Goal: Check status: Check status

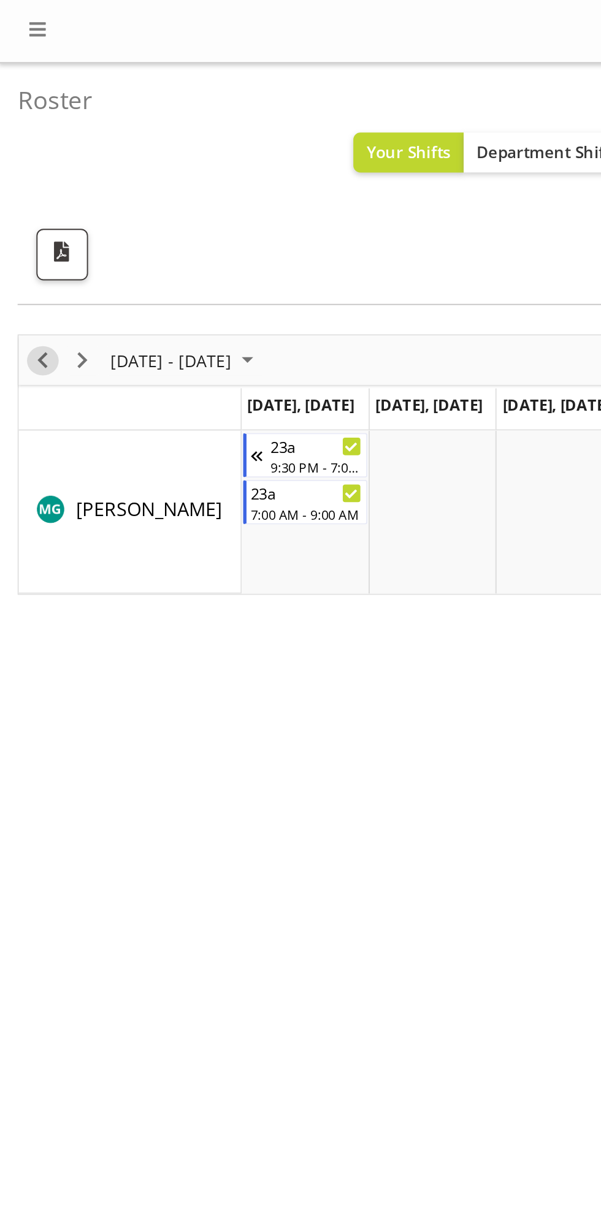
click at [23, 186] on span "Previous" at bounding box center [22, 188] width 15 height 15
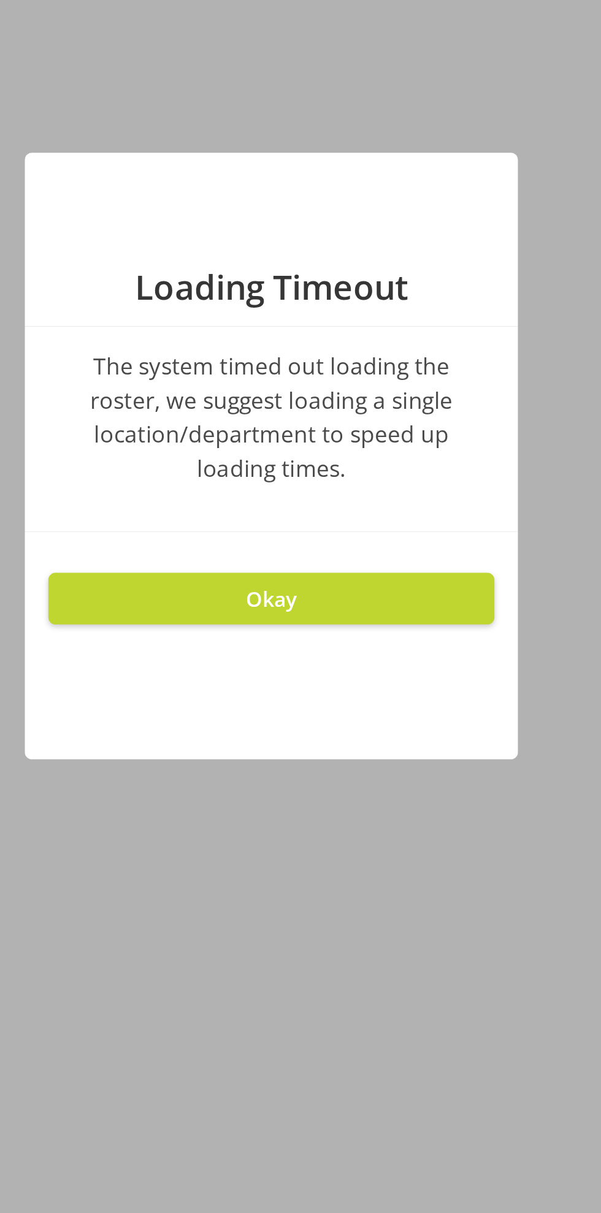
click at [357, 675] on button "Okay" at bounding box center [300, 681] width 233 height 27
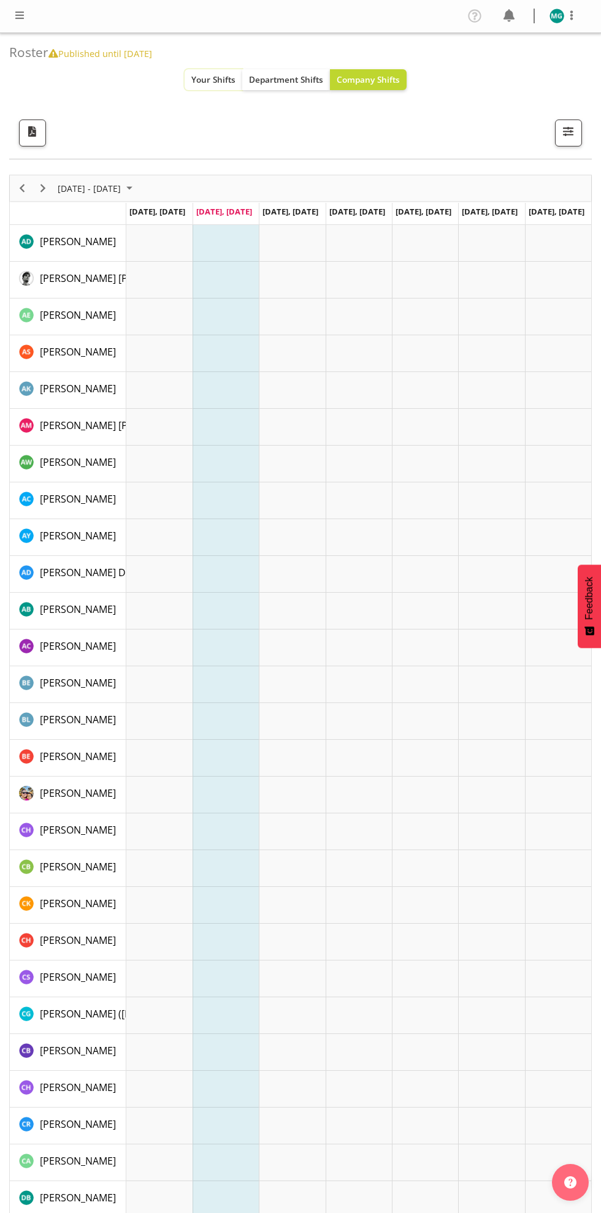
click at [206, 77] on span "Your Shifts" at bounding box center [213, 80] width 44 height 12
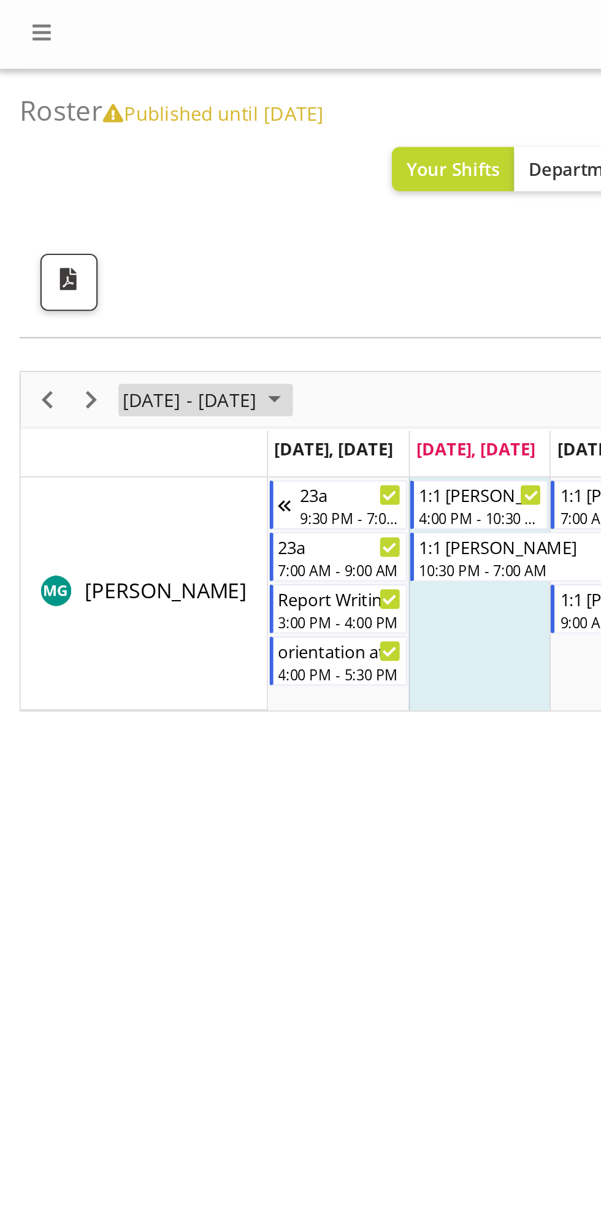
click at [58, 186] on span "[DATE] - [DATE]" at bounding box center [89, 188] width 66 height 15
click at [43, 182] on span "Next" at bounding box center [43, 188] width 15 height 15
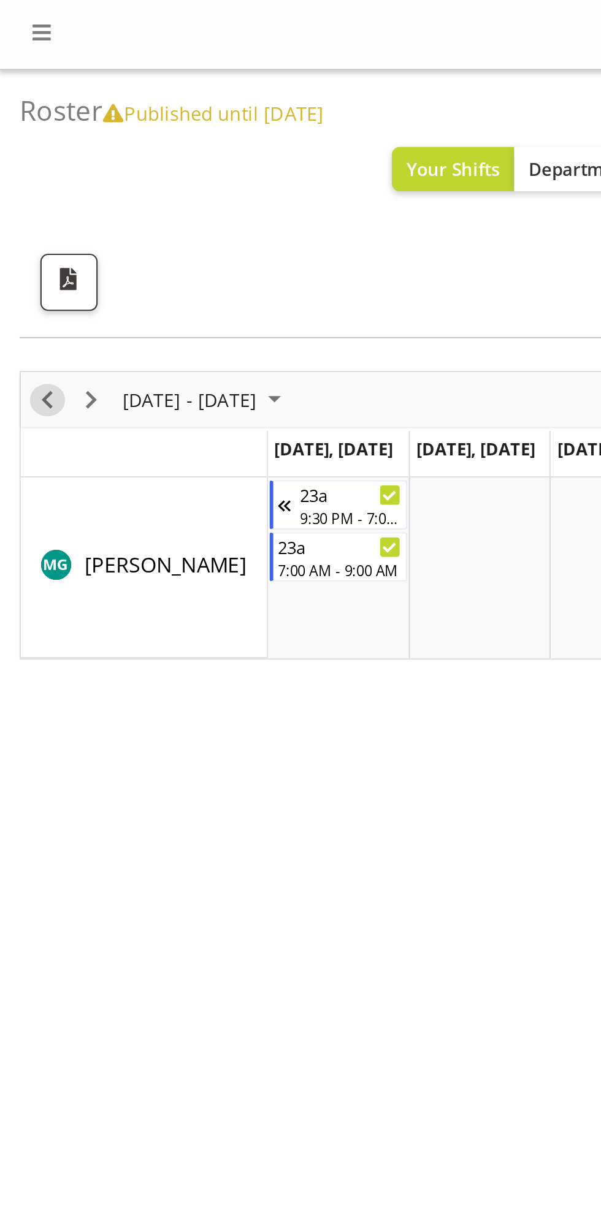
click at [26, 183] on span "Previous" at bounding box center [22, 188] width 15 height 15
